Goal: Task Accomplishment & Management: Use online tool/utility

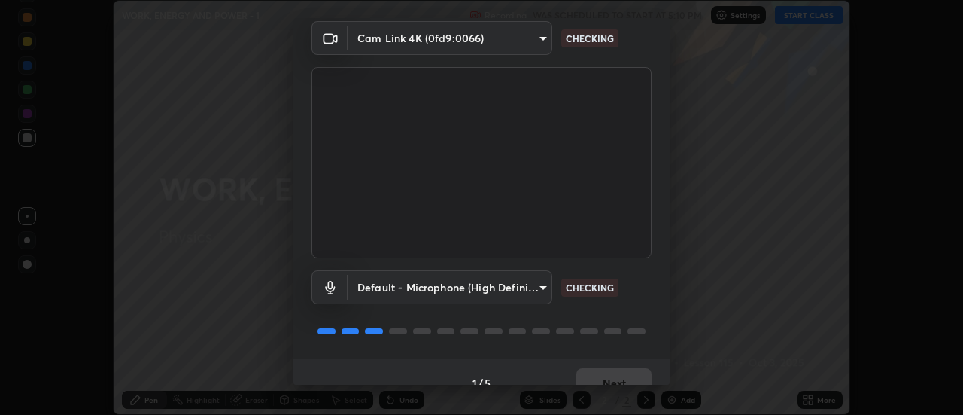
scroll to position [79, 0]
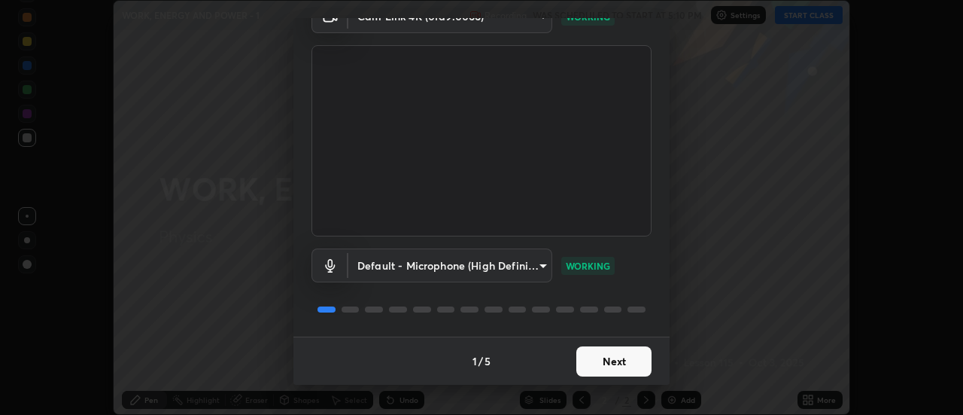
click at [600, 367] on button "Next" at bounding box center [613, 361] width 75 height 30
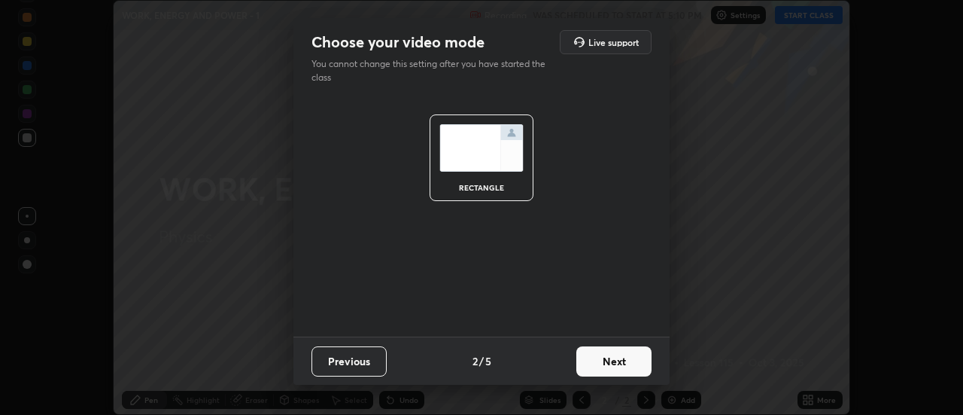
scroll to position [0, 0]
click at [607, 362] on button "Next" at bounding box center [613, 361] width 75 height 30
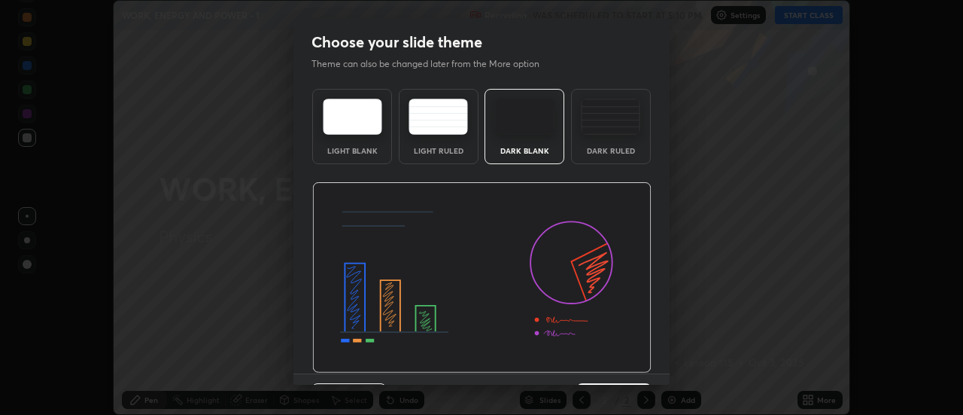
click at [609, 365] on img at bounding box center [481, 277] width 339 height 191
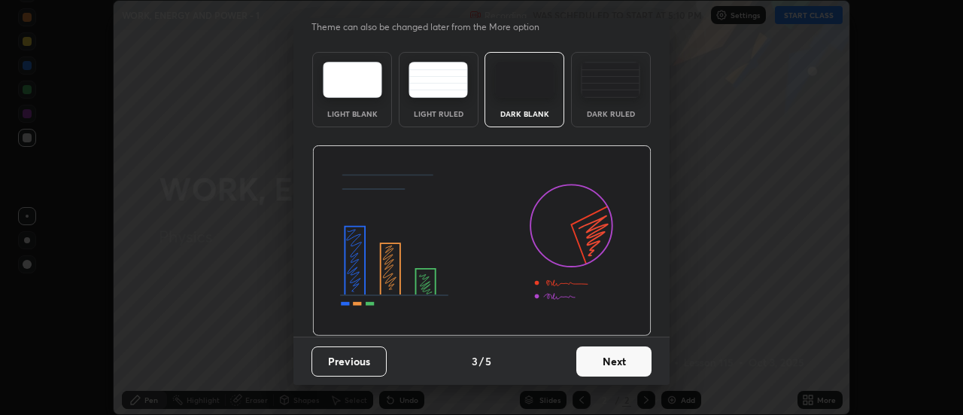
click at [615, 360] on button "Next" at bounding box center [613, 361] width 75 height 30
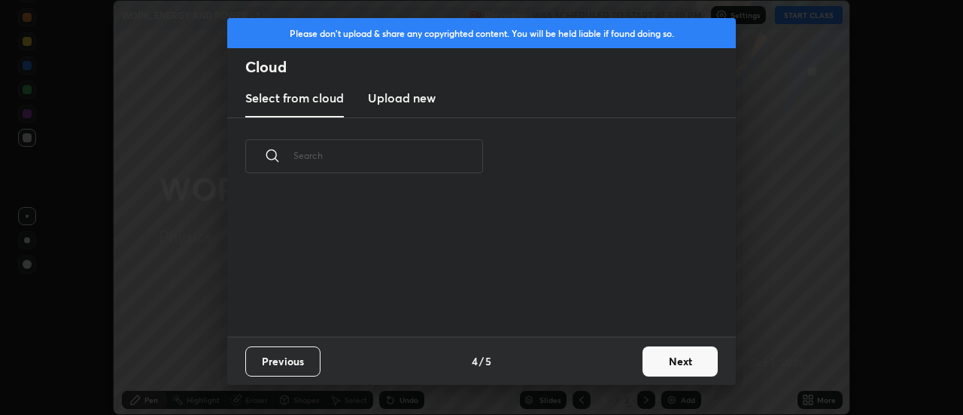
scroll to position [0, 0]
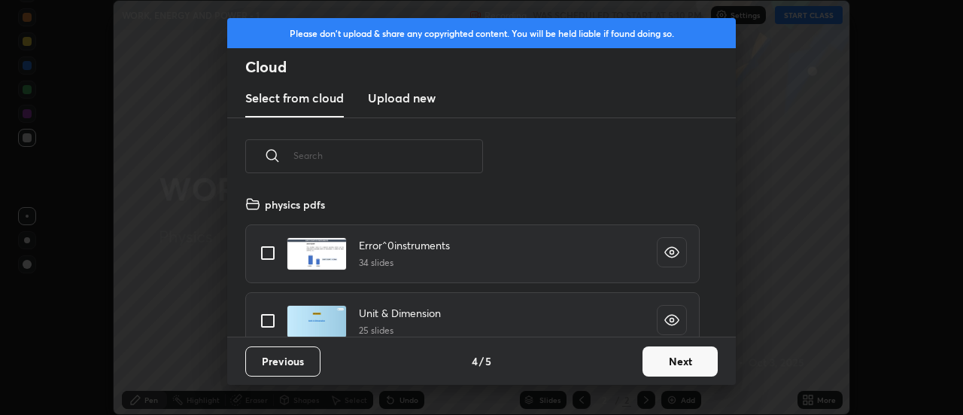
click at [663, 352] on button "Next" at bounding box center [680, 361] width 75 height 30
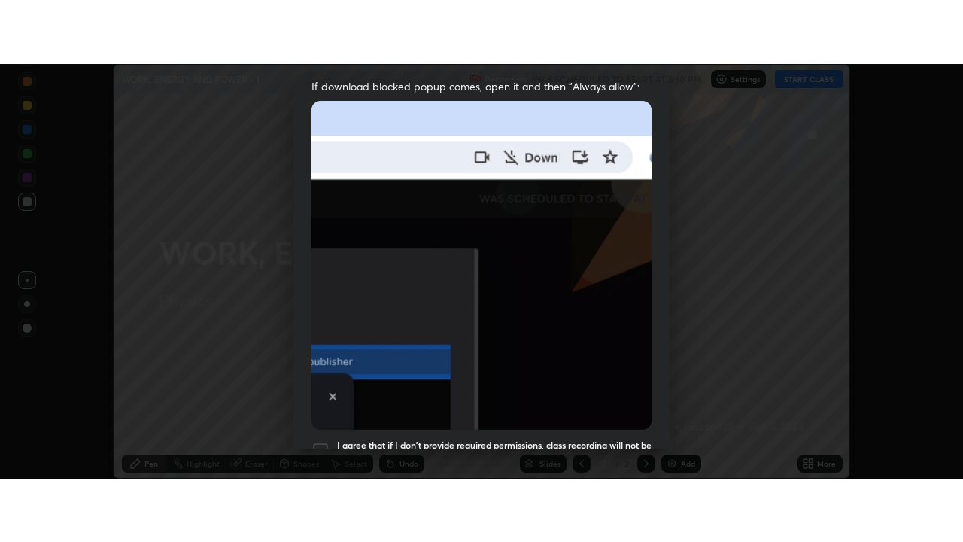
scroll to position [376, 0]
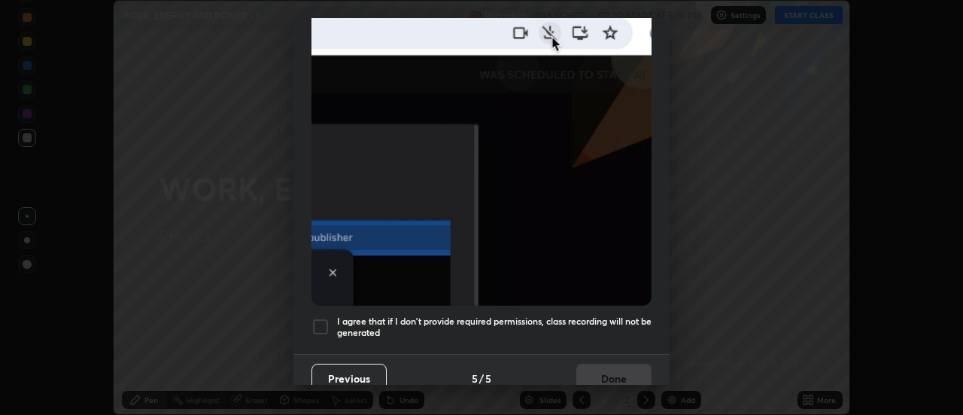
click at [321, 318] on div at bounding box center [321, 327] width 18 height 18
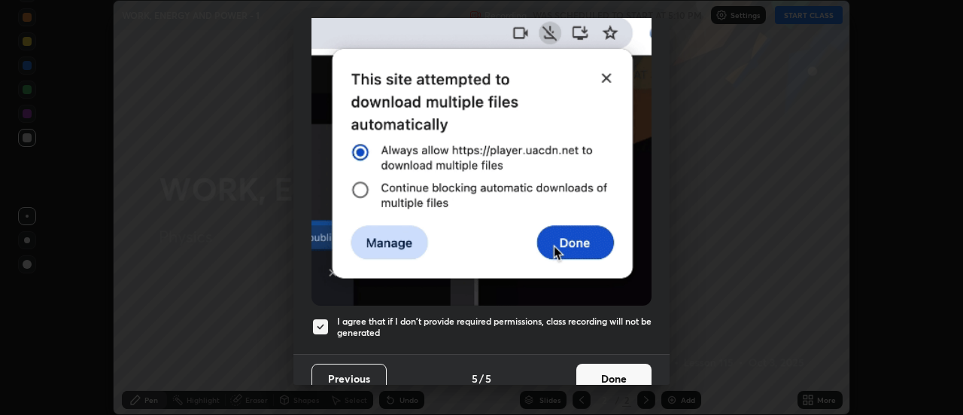
click at [595, 367] on button "Done" at bounding box center [613, 378] width 75 height 30
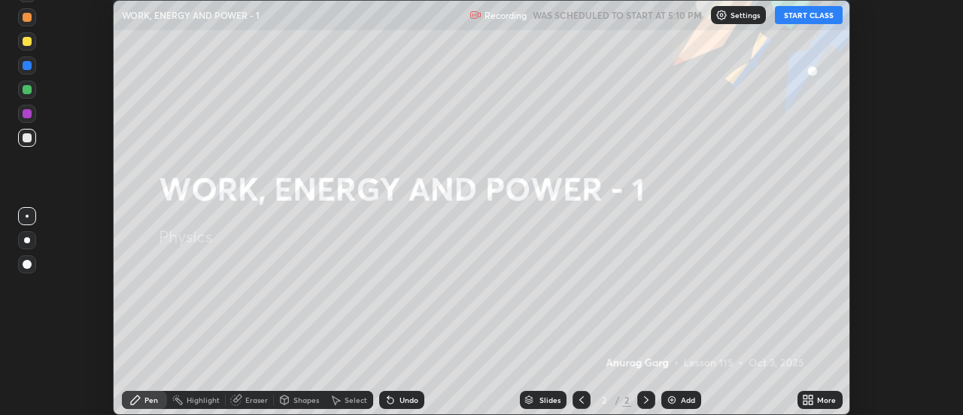
click at [801, 11] on button "START CLASS" at bounding box center [809, 15] width 68 height 18
click at [806, 402] on icon at bounding box center [806, 402] width 4 height 4
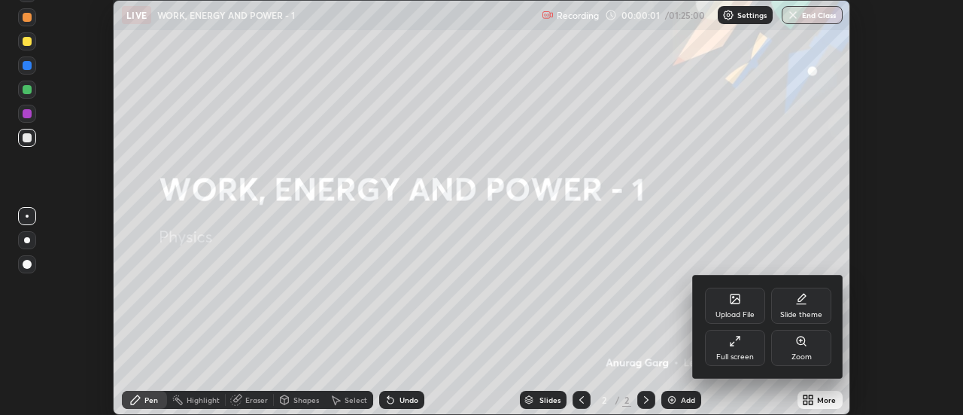
click at [747, 351] on div "Full screen" at bounding box center [735, 348] width 60 height 36
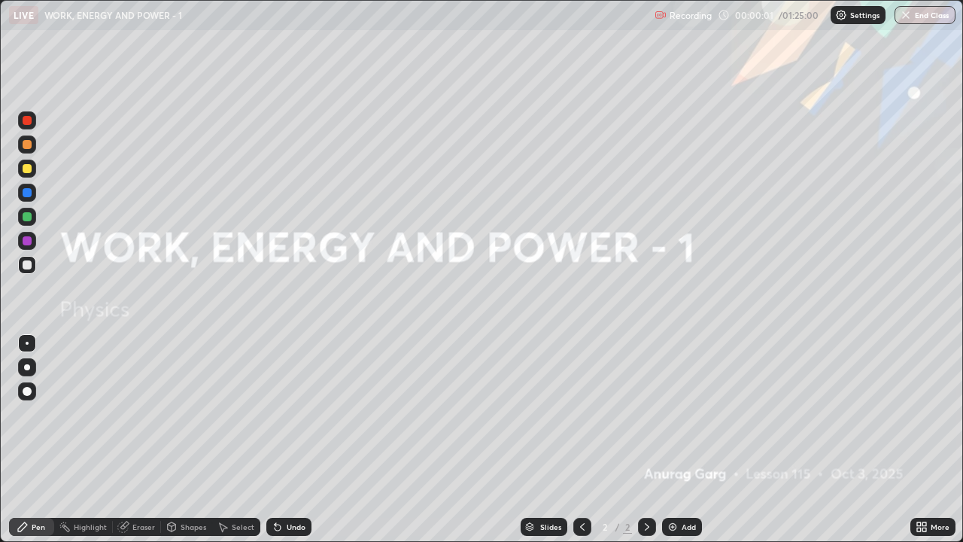
scroll to position [542, 963]
click at [26, 367] on div at bounding box center [27, 367] width 6 height 6
click at [679, 414] on div "Add" at bounding box center [682, 527] width 40 height 18
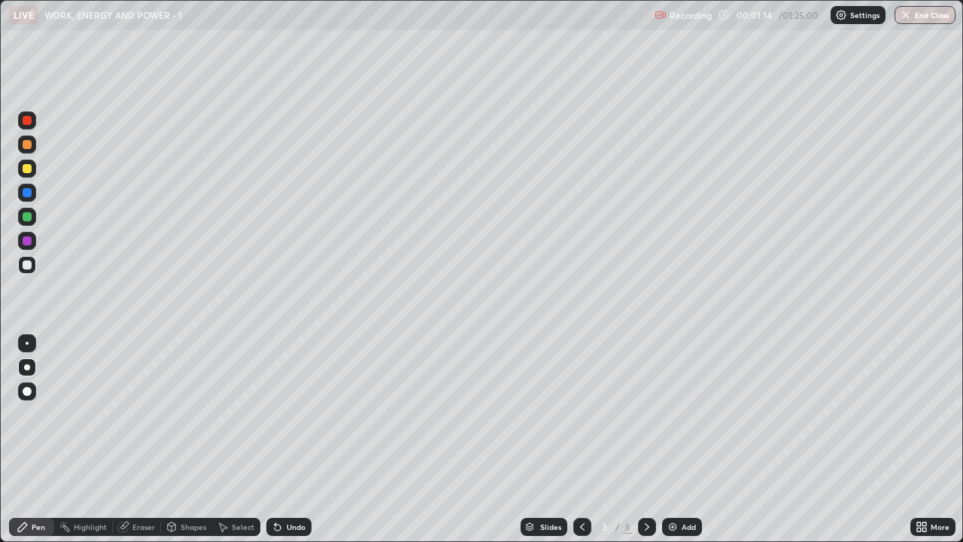
click at [307, 414] on div "Undo" at bounding box center [288, 527] width 45 height 18
click at [27, 170] on div at bounding box center [27, 168] width 9 height 9
click at [296, 414] on div "Undo" at bounding box center [288, 527] width 45 height 18
click at [293, 414] on div "Undo" at bounding box center [288, 527] width 45 height 18
click at [296, 414] on div "Undo" at bounding box center [288, 527] width 45 height 18
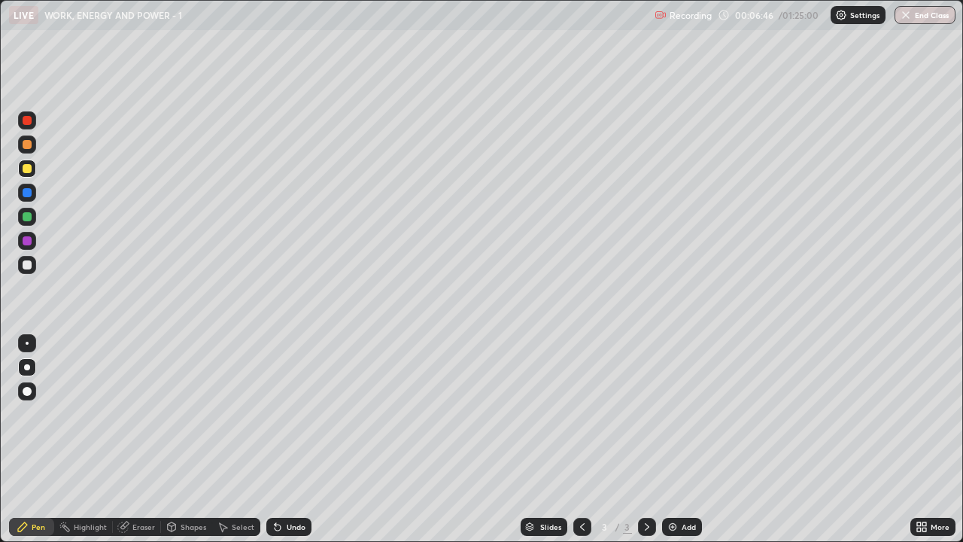
click at [252, 414] on div "Select" at bounding box center [236, 527] width 48 height 18
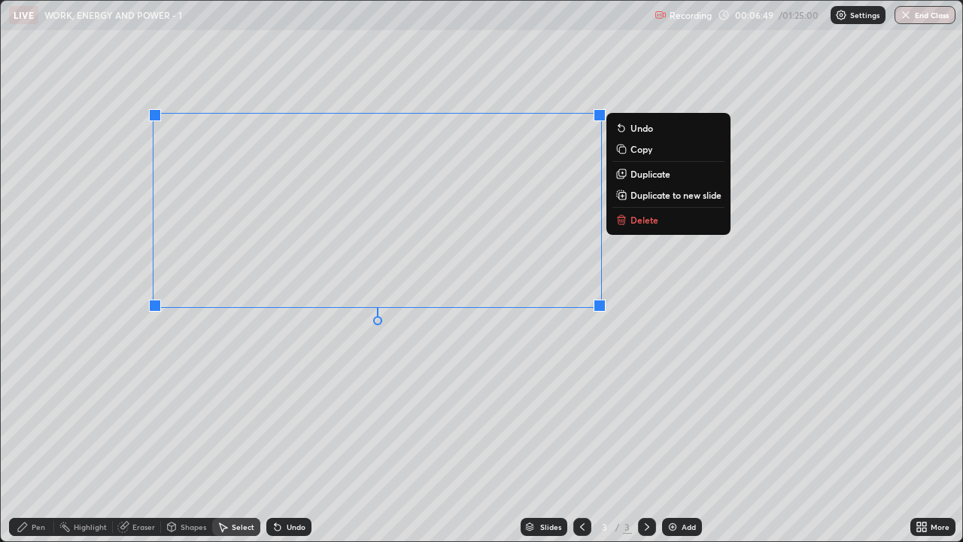
click at [639, 194] on p "Duplicate to new slide" at bounding box center [676, 195] width 91 height 12
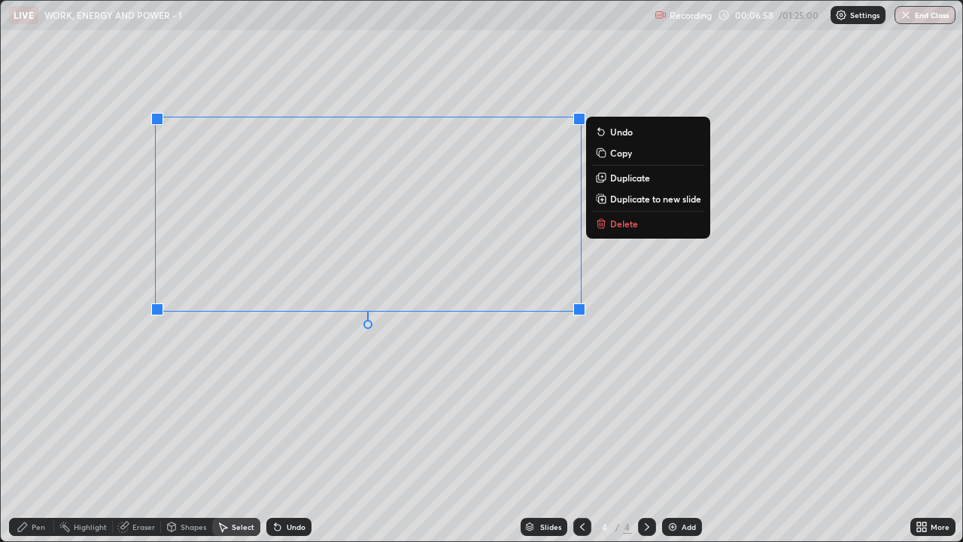
click at [518, 354] on div "0 ° Undo Copy Duplicate Duplicate to new slide Delete" at bounding box center [482, 271] width 962 height 540
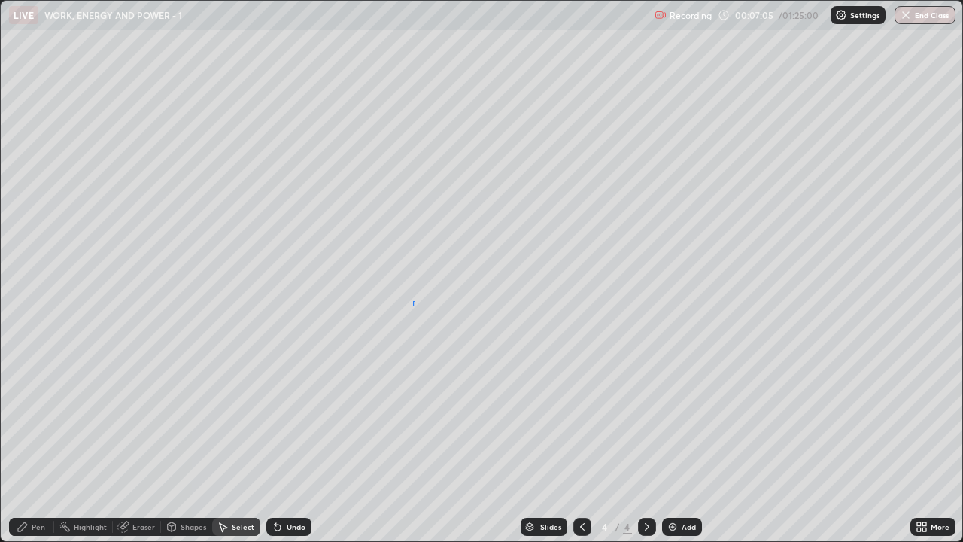
click at [415, 302] on div "0 ° Undo Copy Duplicate Duplicate to new slide Delete" at bounding box center [482, 271] width 962 height 540
click at [38, 414] on div "Pen" at bounding box center [39, 527] width 14 height 8
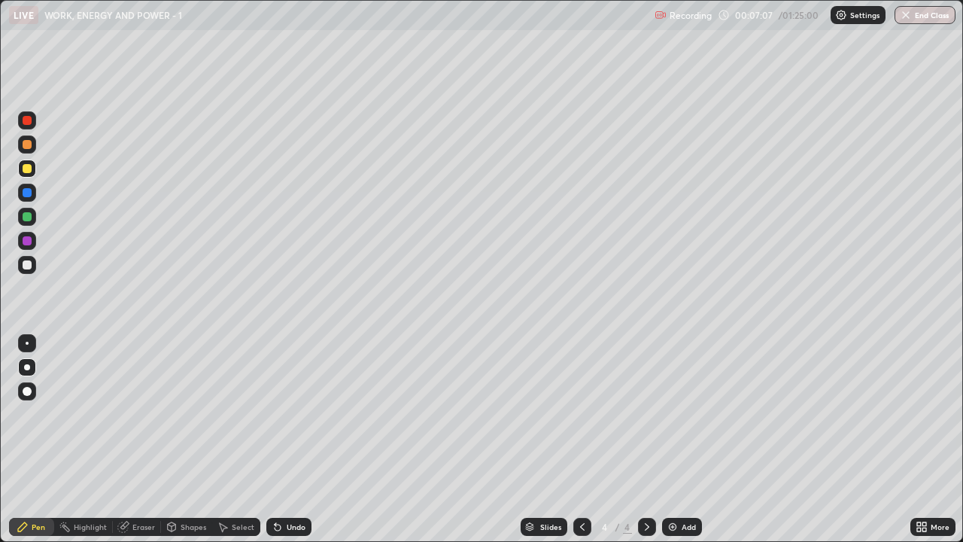
click at [27, 145] on div at bounding box center [27, 144] width 9 height 9
click at [296, 414] on div "Undo" at bounding box center [296, 527] width 19 height 8
click at [136, 414] on div "Eraser" at bounding box center [143, 527] width 23 height 8
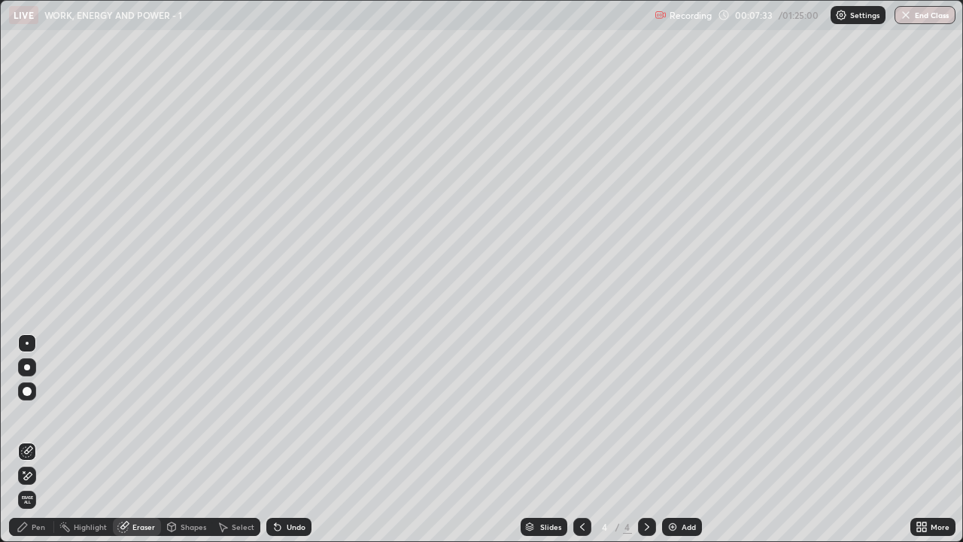
click at [45, 414] on div "Pen" at bounding box center [31, 527] width 45 height 18
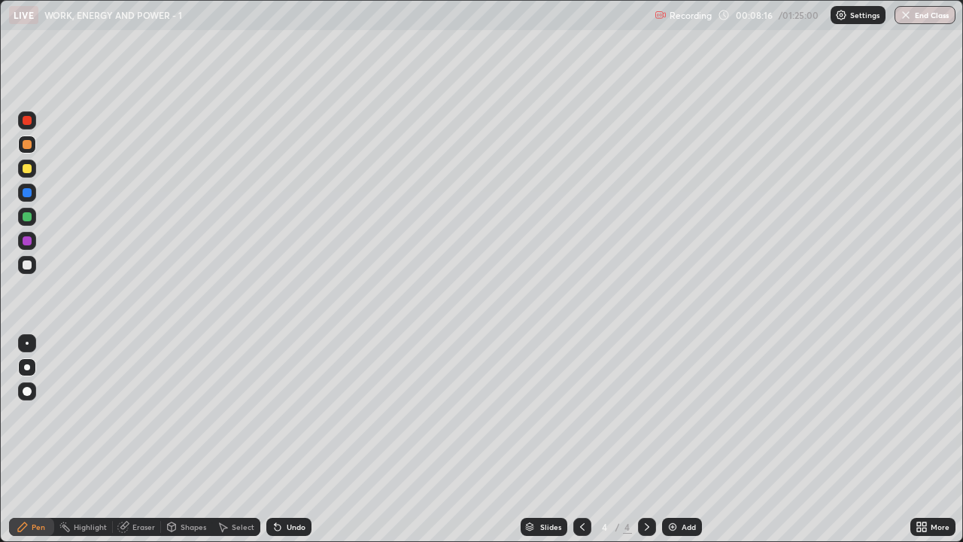
click at [33, 265] on div at bounding box center [27, 265] width 18 height 18
click at [673, 414] on img at bounding box center [673, 527] width 12 height 12
click at [32, 170] on div at bounding box center [27, 169] width 18 height 18
click at [640, 414] on div at bounding box center [647, 527] width 18 height 30
click at [33, 264] on div at bounding box center [27, 265] width 18 height 18
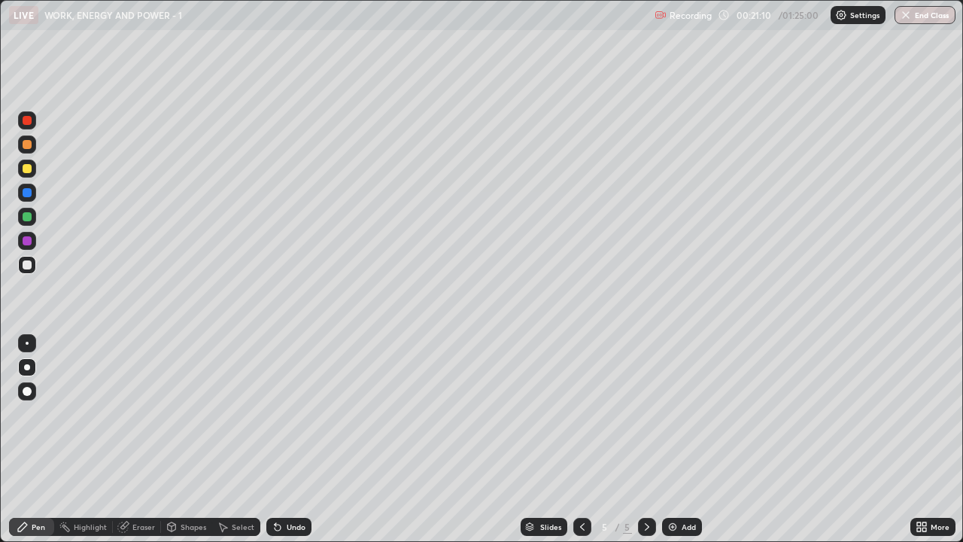
click at [679, 414] on div "Add" at bounding box center [682, 527] width 40 height 18
click at [581, 414] on icon at bounding box center [582, 527] width 12 height 12
click at [649, 414] on icon at bounding box center [647, 527] width 12 height 12
click at [29, 168] on div at bounding box center [27, 168] width 9 height 9
click at [32, 147] on div at bounding box center [27, 144] width 18 height 18
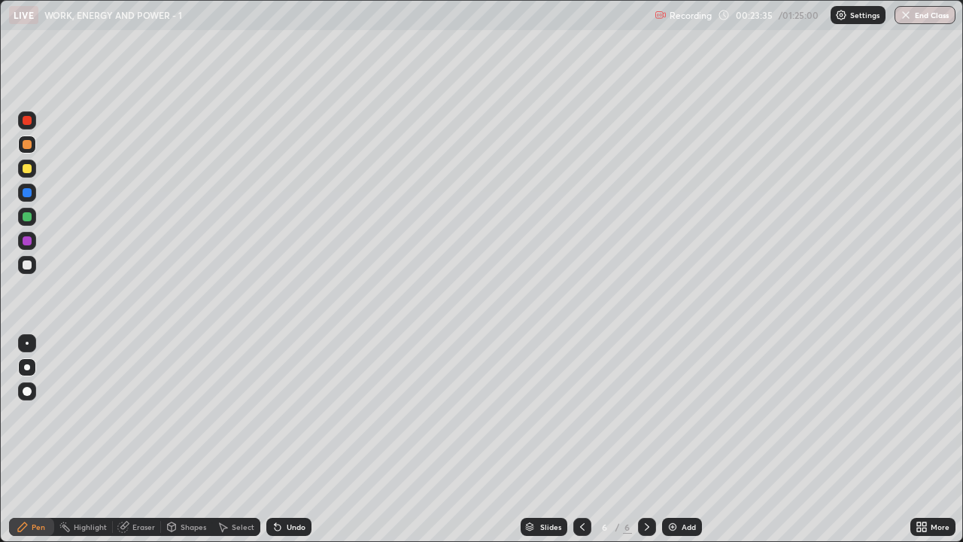
click at [297, 414] on div "Undo" at bounding box center [288, 527] width 45 height 18
click at [296, 414] on div "Undo" at bounding box center [288, 527] width 45 height 18
click at [295, 414] on div "Undo" at bounding box center [288, 527] width 45 height 18
click at [294, 414] on div "Undo" at bounding box center [288, 527] width 45 height 18
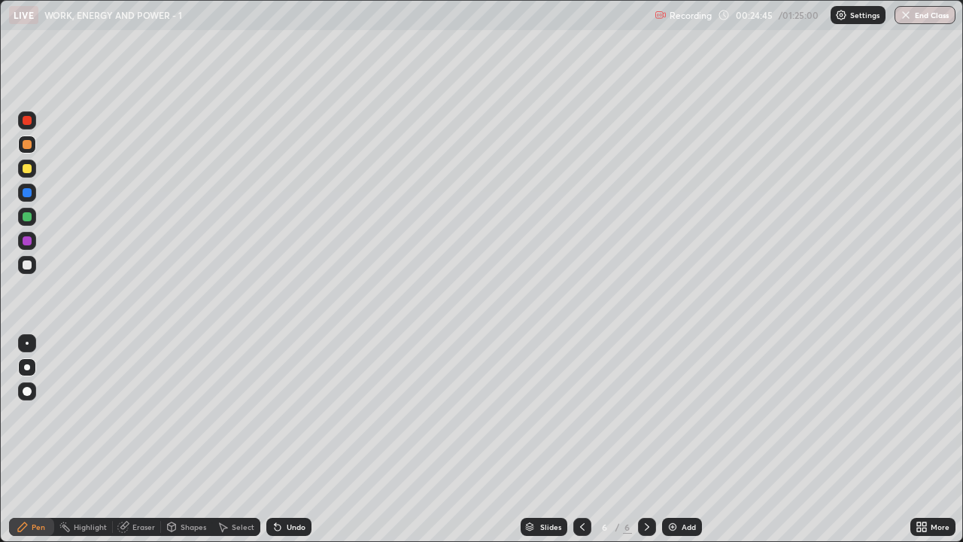
click at [292, 414] on div "Undo" at bounding box center [296, 527] width 19 height 8
click at [29, 217] on div at bounding box center [27, 216] width 9 height 9
click at [28, 265] on div at bounding box center [27, 264] width 9 height 9
click at [25, 220] on div at bounding box center [27, 216] width 9 height 9
click at [293, 414] on div "Undo" at bounding box center [296, 527] width 19 height 8
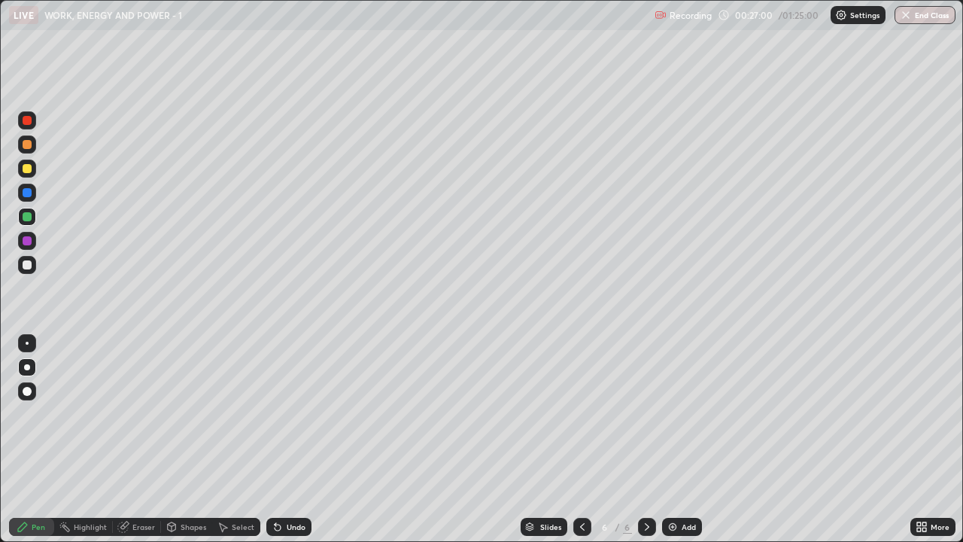
click at [29, 142] on div at bounding box center [27, 144] width 9 height 9
click at [32, 171] on div at bounding box center [27, 169] width 18 height 18
click at [296, 414] on div "Undo" at bounding box center [288, 527] width 45 height 18
click at [677, 414] on div "Add" at bounding box center [682, 527] width 40 height 18
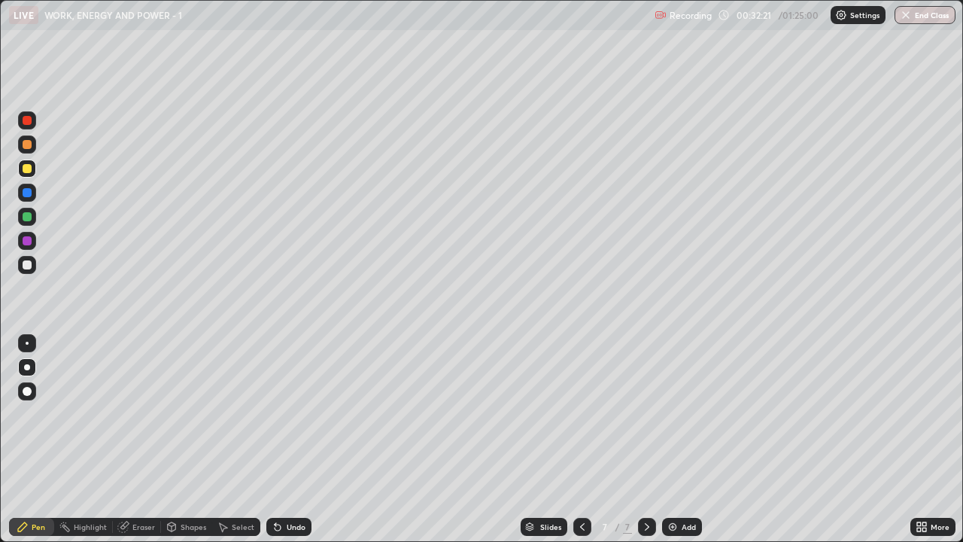
click at [32, 263] on div at bounding box center [27, 265] width 18 height 18
click at [29, 150] on div at bounding box center [27, 144] width 18 height 18
click at [25, 258] on div at bounding box center [27, 265] width 18 height 18
click at [28, 169] on div at bounding box center [27, 168] width 9 height 9
click at [151, 414] on div "Eraser" at bounding box center [137, 527] width 48 height 18
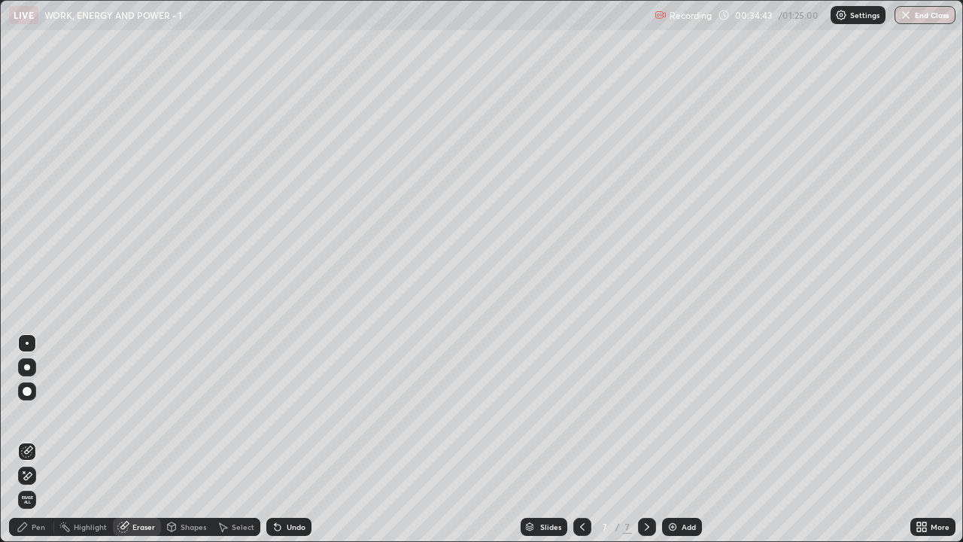
click at [35, 414] on div "Pen" at bounding box center [39, 527] width 14 height 8
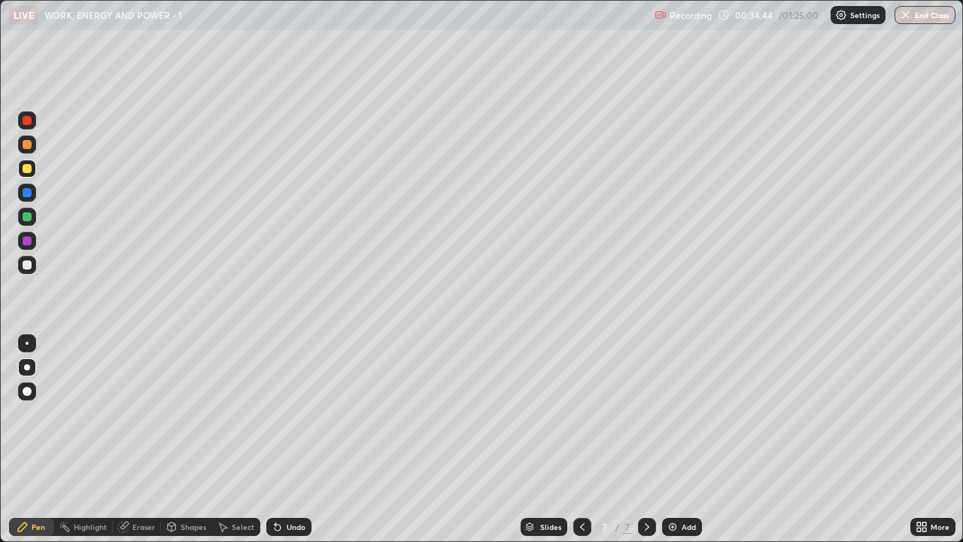
click at [28, 267] on div at bounding box center [27, 264] width 9 height 9
click at [140, 414] on div "Eraser" at bounding box center [143, 527] width 23 height 8
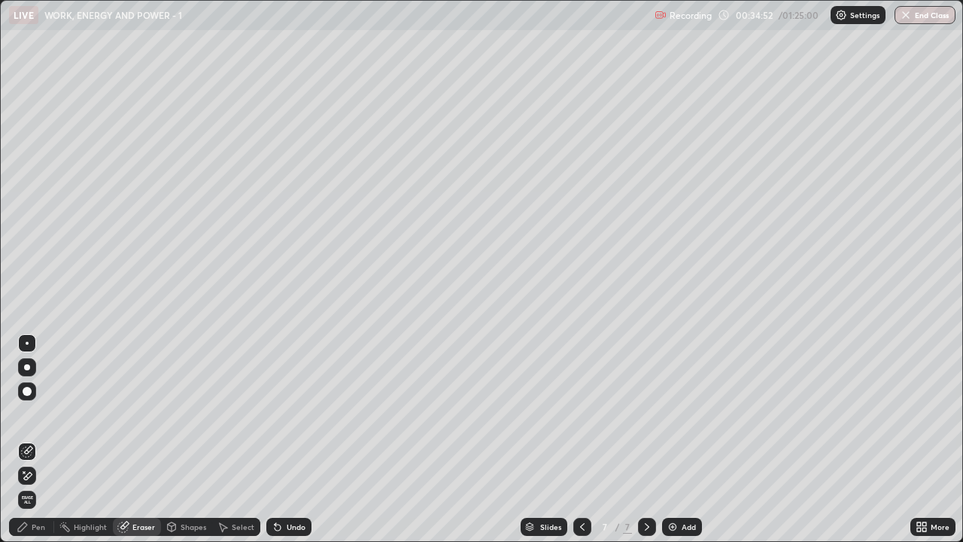
click at [41, 414] on div "Pen" at bounding box center [31, 527] width 45 height 18
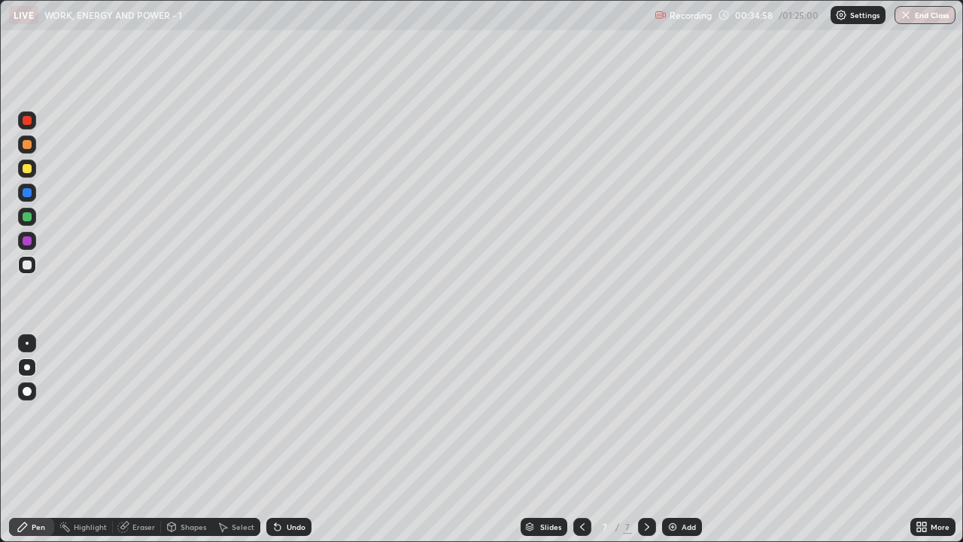
click at [144, 414] on div "Eraser" at bounding box center [143, 527] width 23 height 8
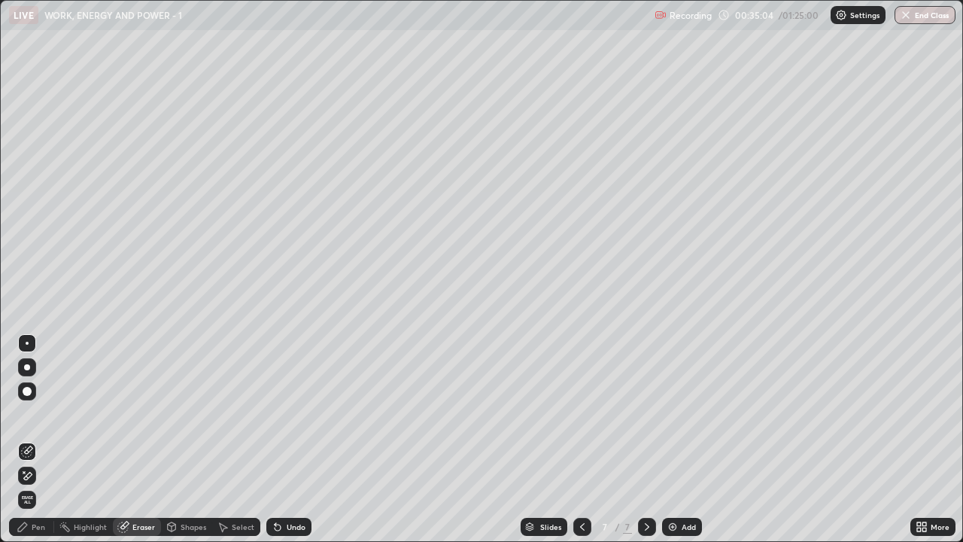
click at [38, 414] on div "Pen" at bounding box center [39, 527] width 14 height 8
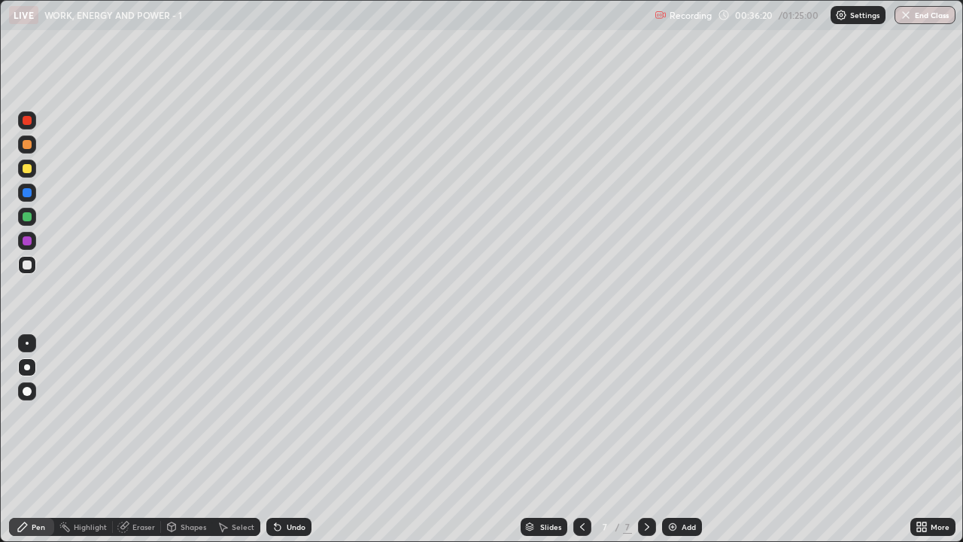
click at [28, 144] on div at bounding box center [27, 144] width 9 height 9
click at [27, 266] on div at bounding box center [27, 264] width 9 height 9
click at [20, 220] on div at bounding box center [27, 217] width 18 height 18
click at [26, 144] on div at bounding box center [27, 144] width 9 height 9
click at [676, 414] on img at bounding box center [673, 527] width 12 height 12
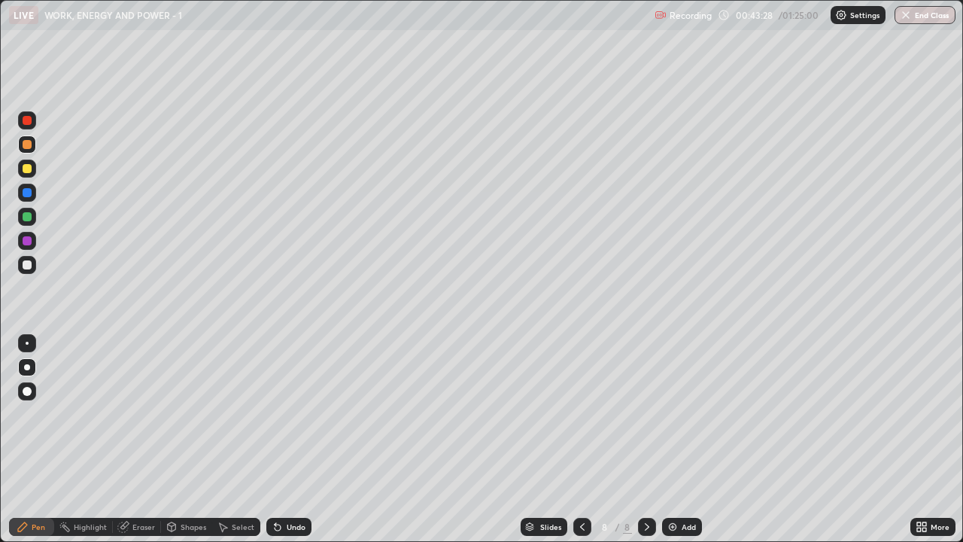
click at [579, 414] on icon at bounding box center [582, 527] width 12 height 12
click at [649, 414] on icon at bounding box center [647, 527] width 12 height 12
click at [34, 168] on div at bounding box center [27, 169] width 18 height 18
click at [275, 414] on icon at bounding box center [278, 527] width 6 height 6
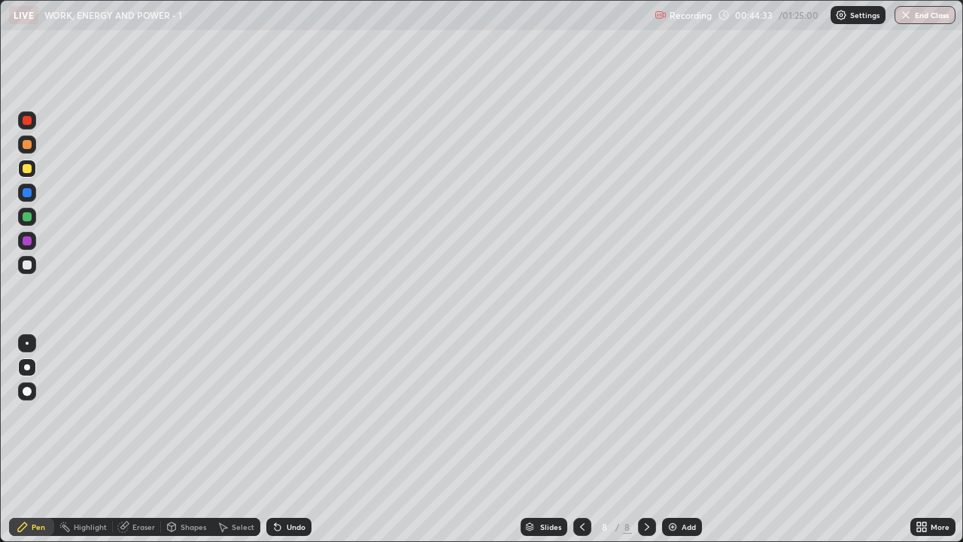
click at [275, 414] on icon at bounding box center [278, 527] width 6 height 6
click at [272, 414] on div "Undo" at bounding box center [288, 527] width 45 height 18
click at [269, 414] on div "Undo" at bounding box center [288, 527] width 45 height 18
click at [33, 153] on div at bounding box center [27, 144] width 18 height 24
click at [245, 414] on div "Select" at bounding box center [236, 527] width 48 height 18
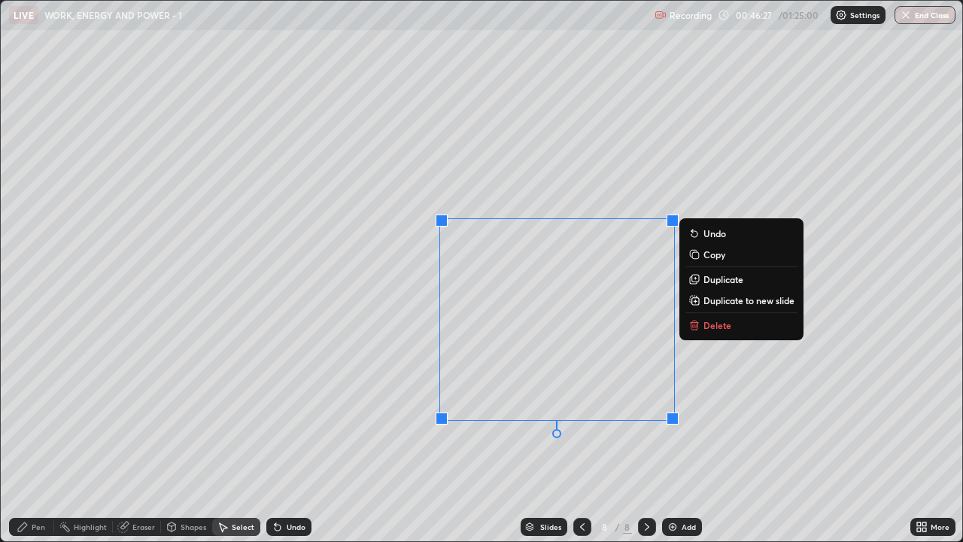
click at [711, 341] on div "0 ° Undo Copy Duplicate Duplicate to new slide Delete" at bounding box center [482, 271] width 962 height 540
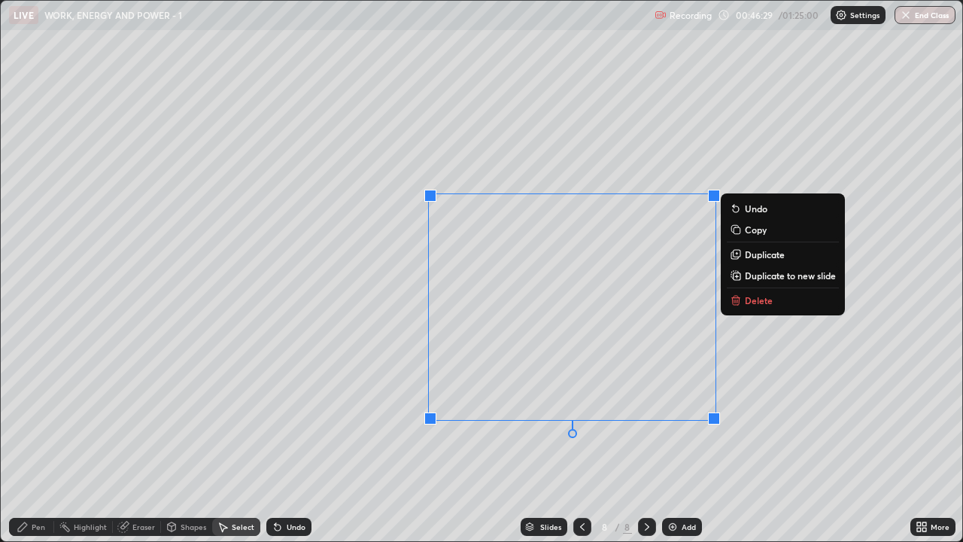
click at [760, 305] on p "Delete" at bounding box center [759, 300] width 28 height 12
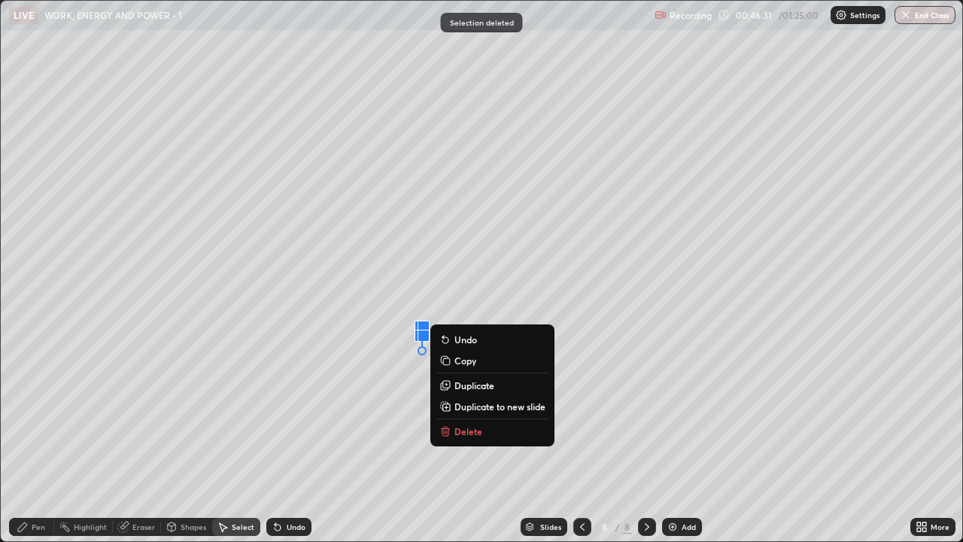
click at [459, 414] on p "Delete" at bounding box center [468, 431] width 28 height 12
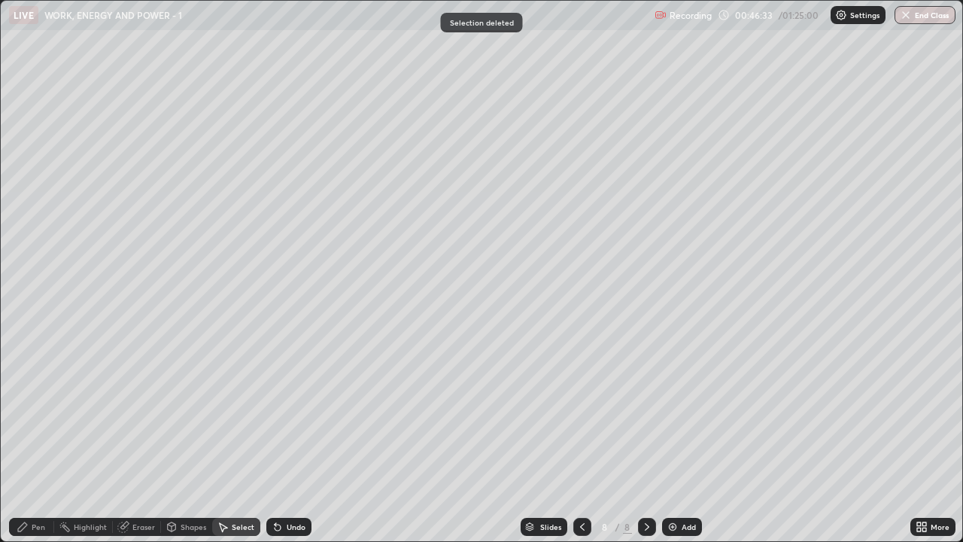
click at [40, 414] on div "Pen" at bounding box center [31, 527] width 45 height 18
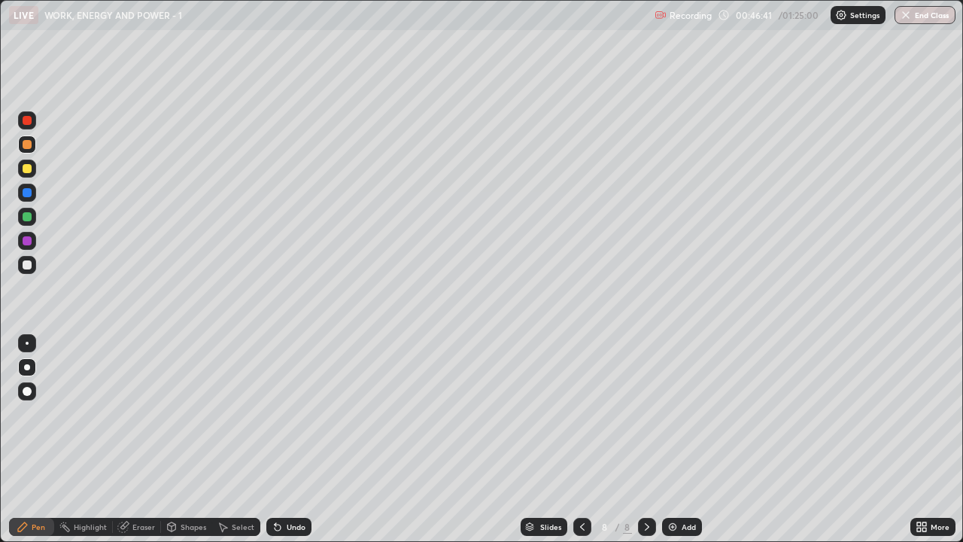
click at [26, 264] on div at bounding box center [27, 264] width 9 height 9
click at [581, 414] on icon at bounding box center [582, 527] width 12 height 12
click at [655, 414] on div at bounding box center [647, 527] width 18 height 18
click at [246, 414] on div "Select" at bounding box center [243, 527] width 23 height 8
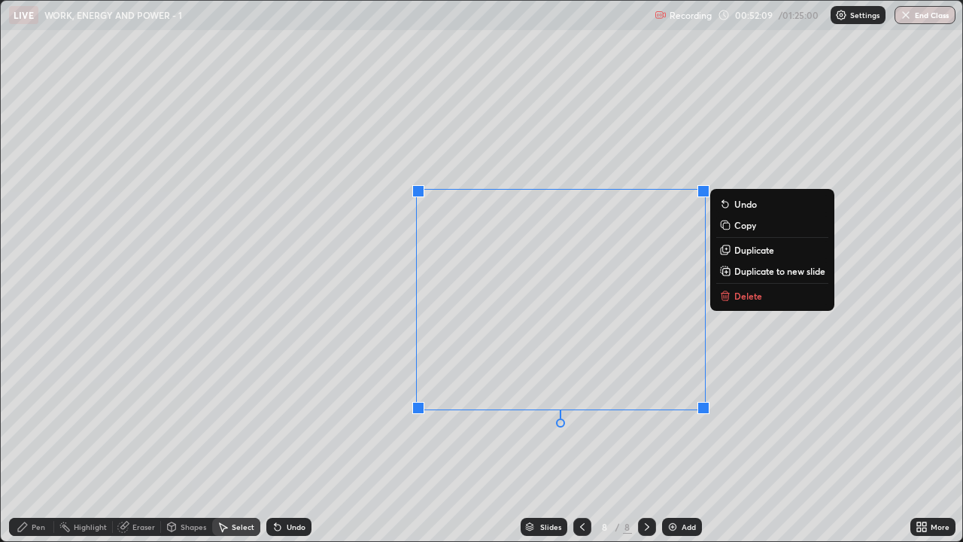
click at [738, 299] on p "Delete" at bounding box center [748, 296] width 28 height 12
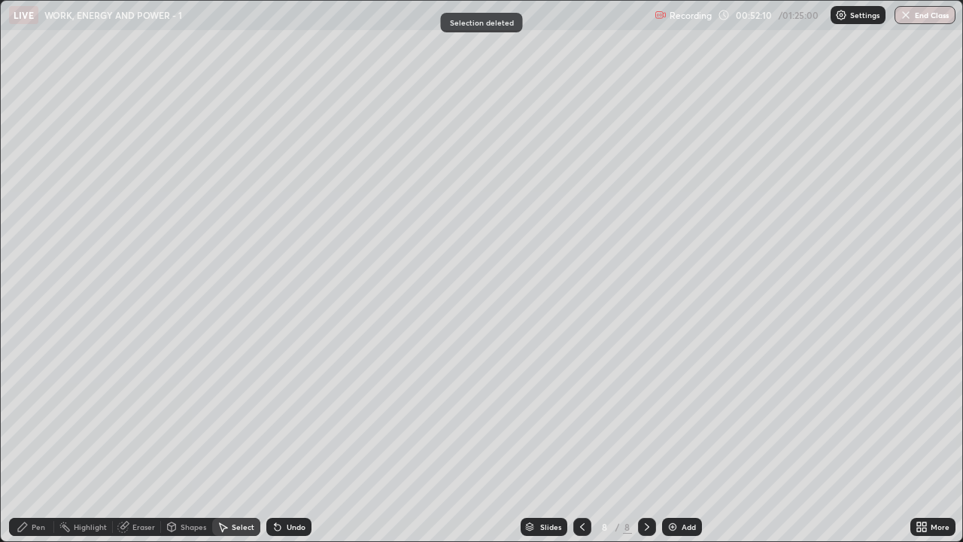
click at [597, 208] on div "0 ° Undo Copy Duplicate Duplicate to new slide Delete" at bounding box center [482, 271] width 962 height 540
click at [52, 414] on div "Pen" at bounding box center [31, 527] width 45 height 18
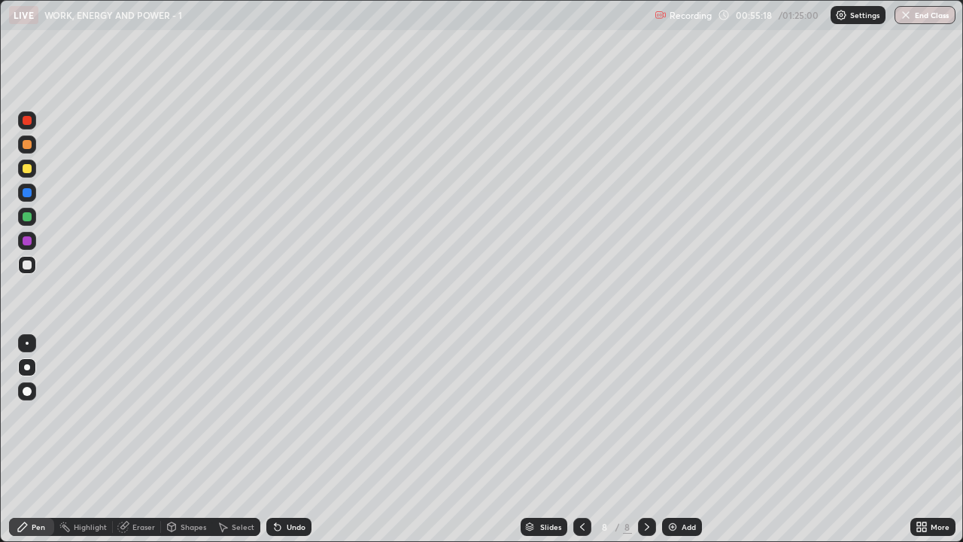
click at [690, 414] on div "Add" at bounding box center [689, 527] width 14 height 8
click at [242, 414] on div "Select" at bounding box center [243, 527] width 23 height 8
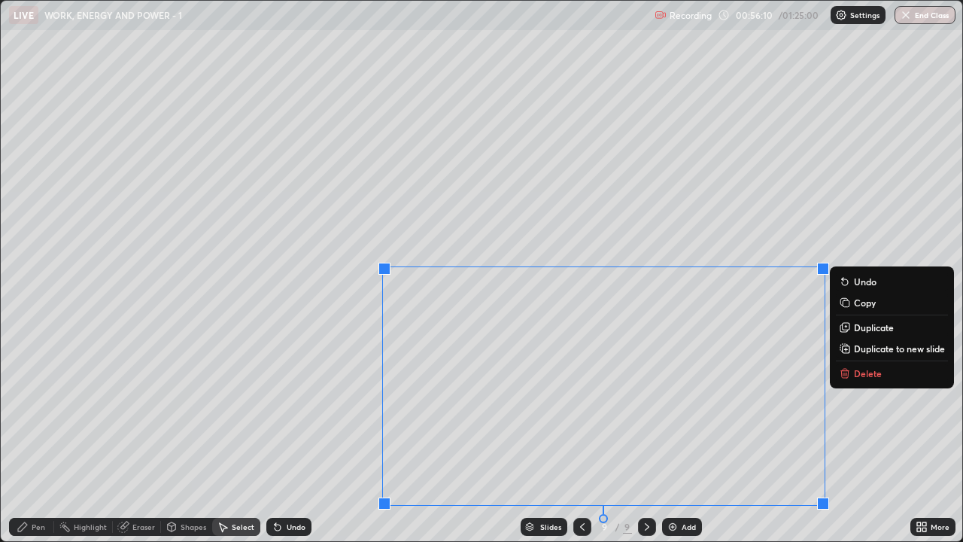
click at [850, 371] on icon at bounding box center [845, 373] width 12 height 12
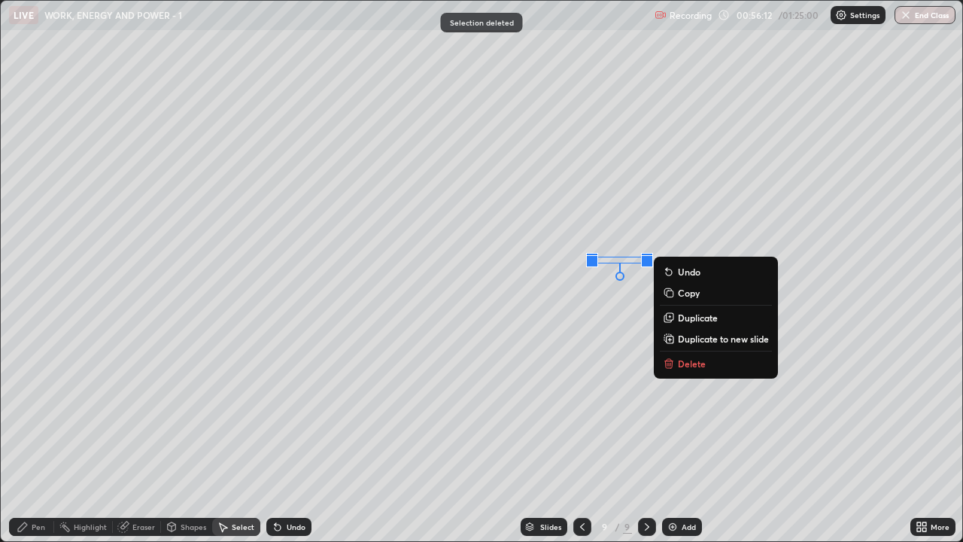
click at [679, 362] on p "Delete" at bounding box center [692, 363] width 28 height 12
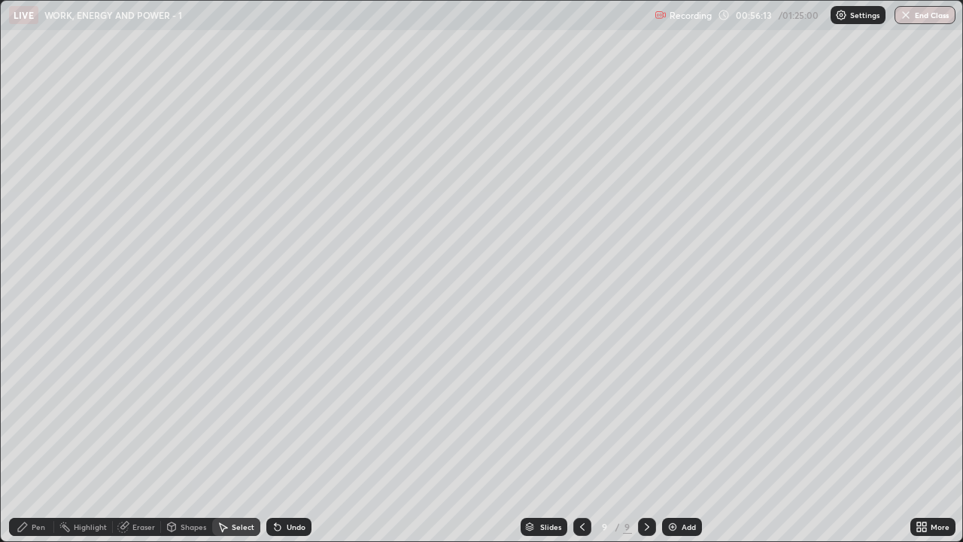
click at [579, 414] on icon at bounding box center [582, 527] width 12 height 12
click at [643, 414] on icon at bounding box center [647, 527] width 12 height 12
click at [38, 414] on div "Pen" at bounding box center [31, 527] width 45 height 18
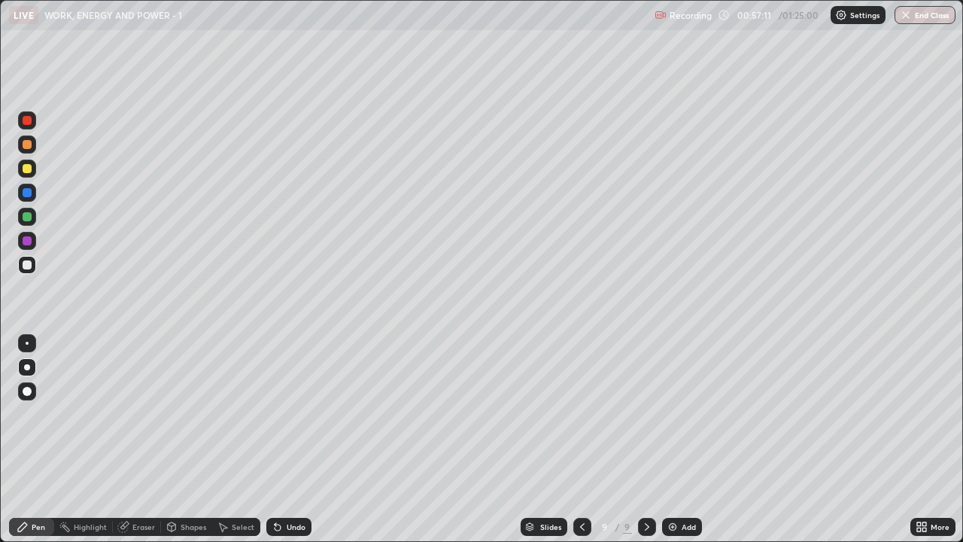
click at [35, 169] on div at bounding box center [27, 169] width 18 height 18
click at [29, 268] on div at bounding box center [27, 264] width 9 height 9
click at [35, 144] on div at bounding box center [27, 144] width 18 height 18
click at [289, 414] on div "Undo" at bounding box center [288, 527] width 45 height 18
click at [287, 414] on div "Undo" at bounding box center [288, 527] width 45 height 18
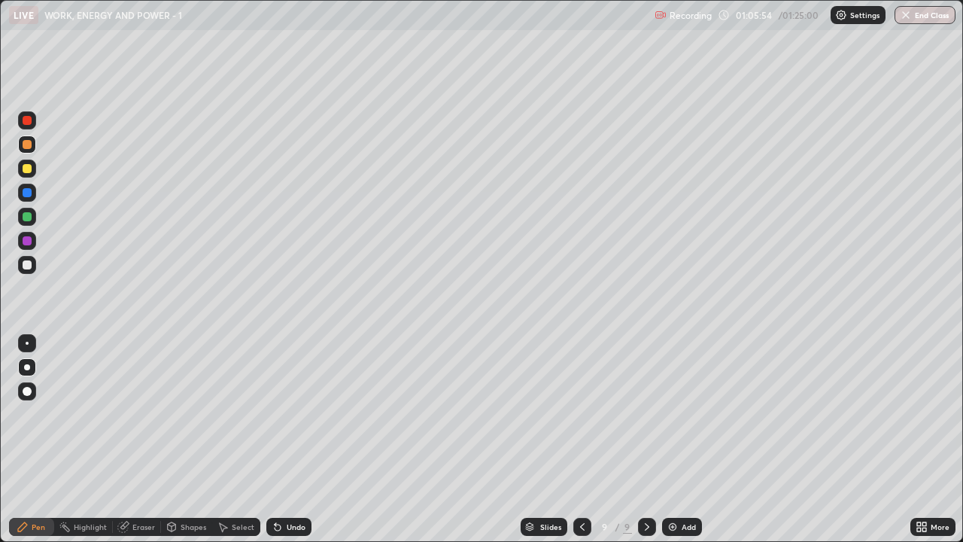
click at [249, 414] on div "Select" at bounding box center [236, 527] width 48 height 18
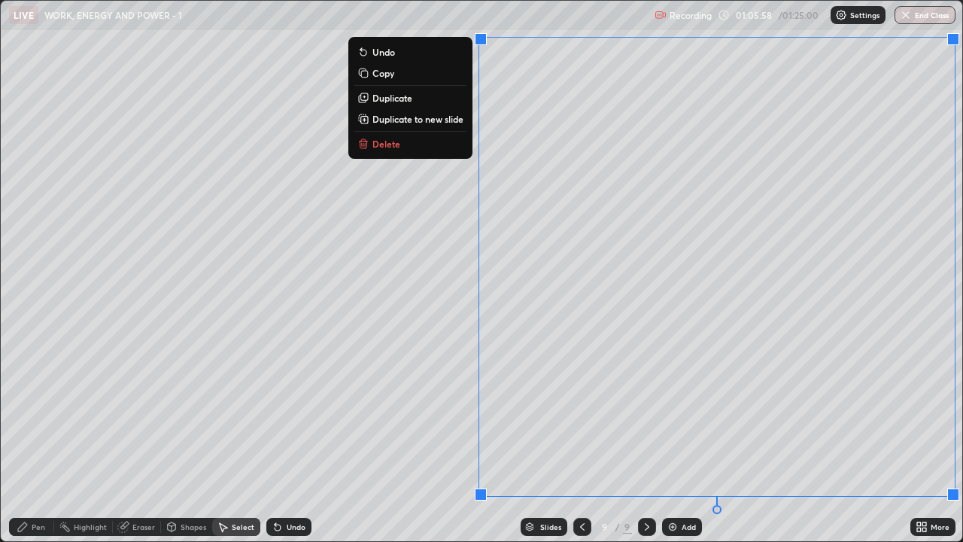
click at [439, 119] on p "Duplicate to new slide" at bounding box center [417, 119] width 91 height 12
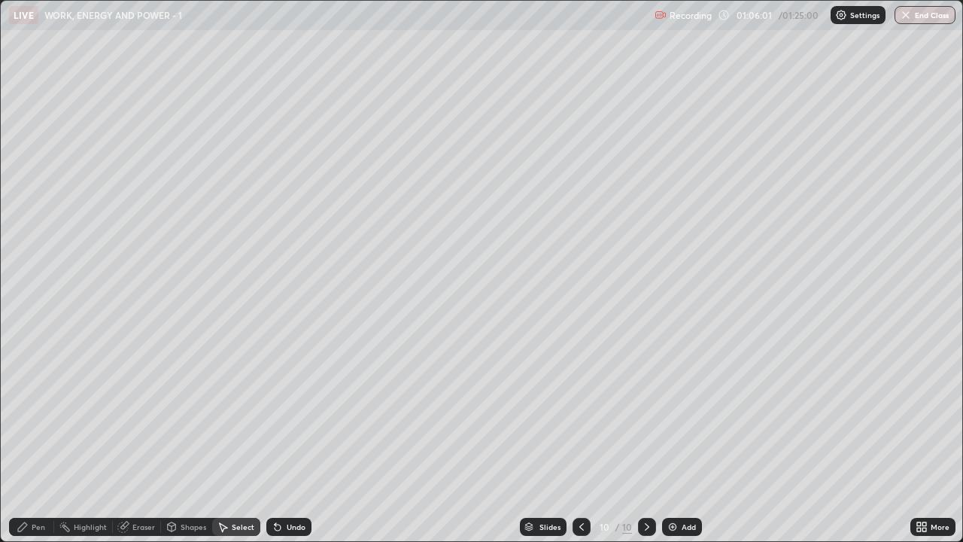
click at [140, 414] on div "Eraser" at bounding box center [137, 527] width 48 height 18
click at [38, 414] on div "Pen" at bounding box center [39, 527] width 14 height 8
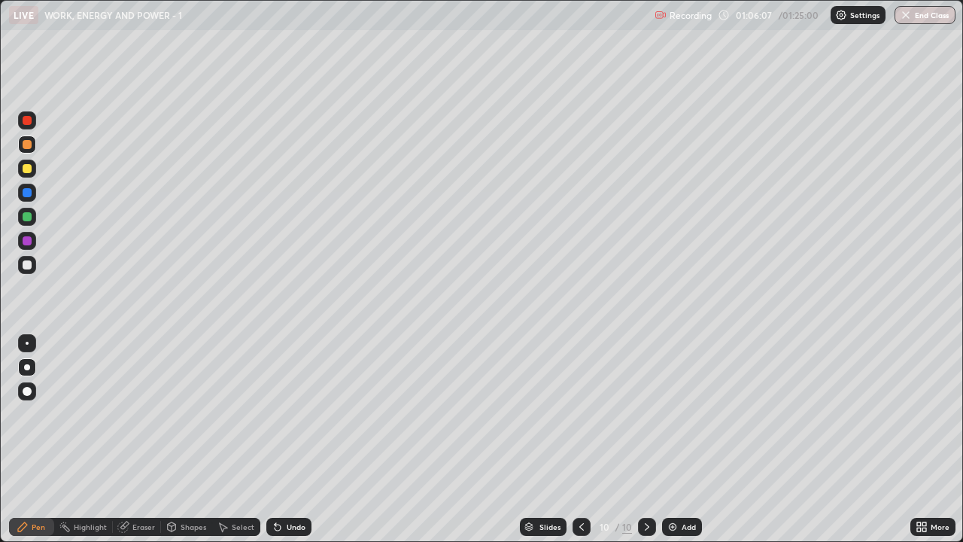
click at [28, 262] on div at bounding box center [27, 264] width 9 height 9
click at [33, 175] on div at bounding box center [27, 169] width 18 height 18
click at [27, 266] on div at bounding box center [27, 264] width 9 height 9
click at [25, 175] on div at bounding box center [27, 169] width 18 height 18
click at [677, 414] on img at bounding box center [673, 527] width 12 height 12
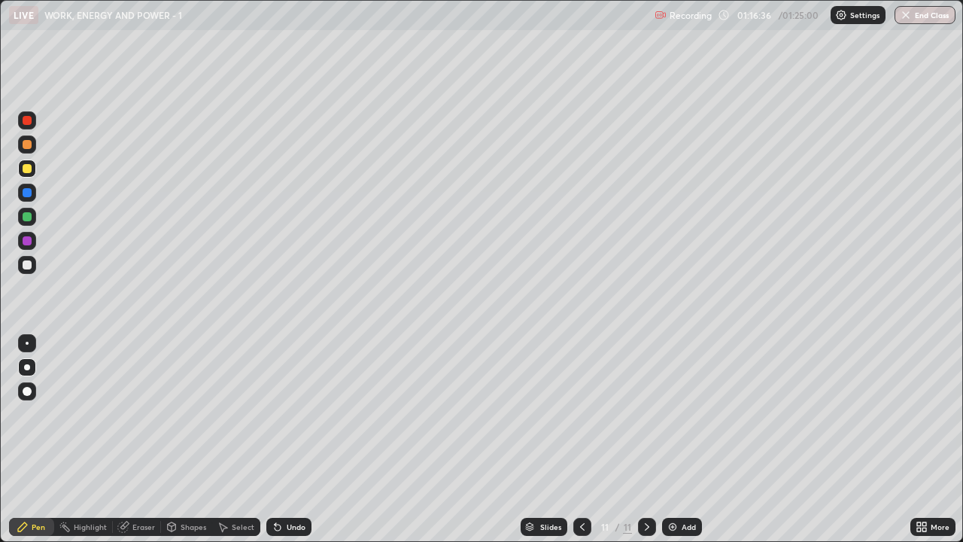
click at [28, 260] on div at bounding box center [27, 264] width 9 height 9
click at [919, 20] on button "End Class" at bounding box center [925, 15] width 59 height 18
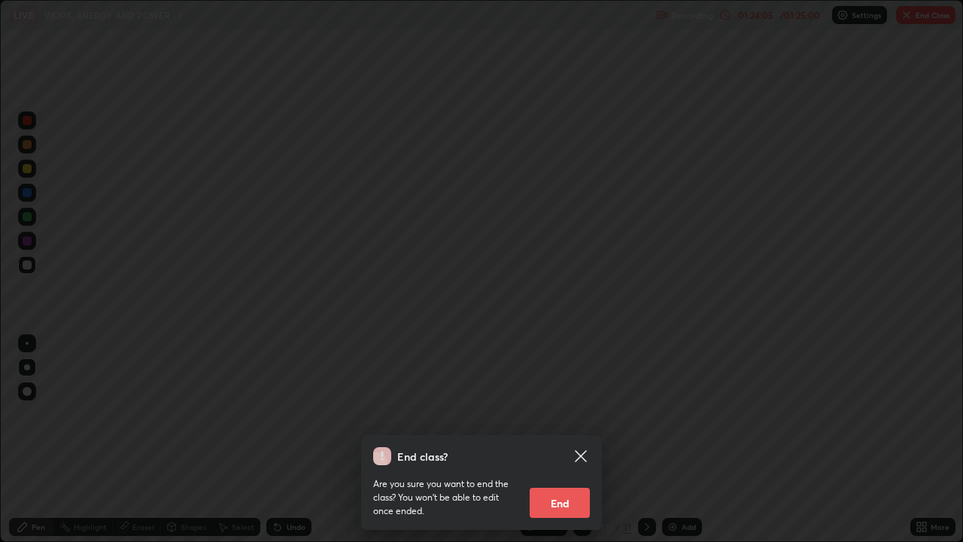
click at [558, 414] on button "End" at bounding box center [560, 503] width 60 height 30
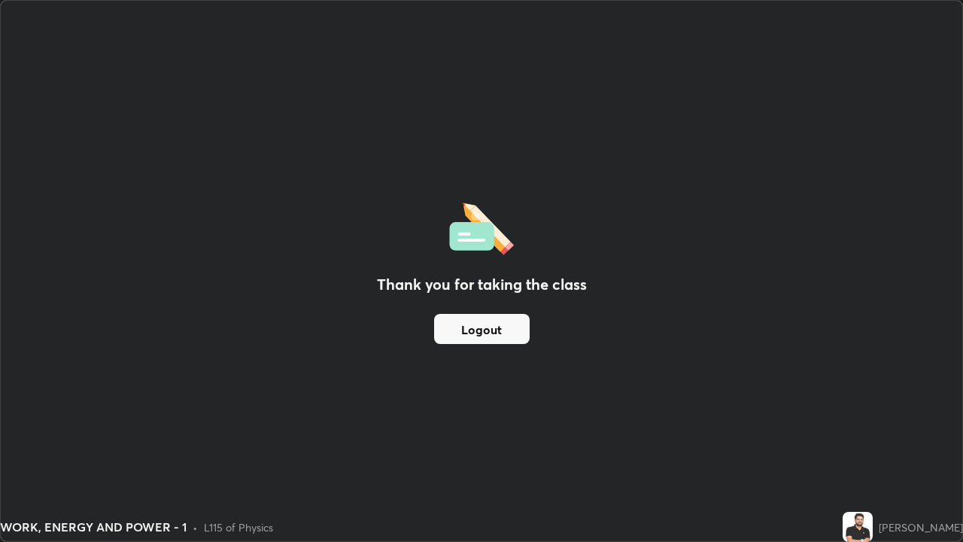
click at [502, 327] on button "Logout" at bounding box center [482, 329] width 96 height 30
